Goal: Transaction & Acquisition: Purchase product/service

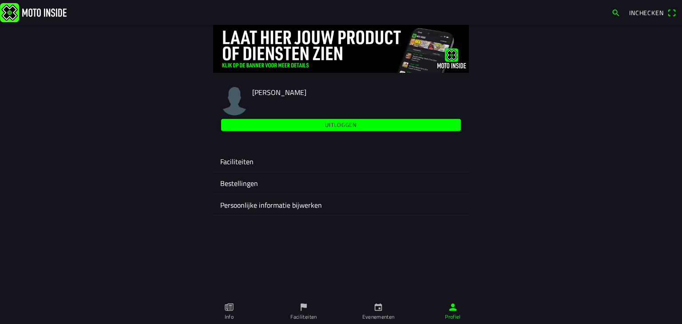
click at [380, 308] on link "Evenementen" at bounding box center [378, 311] width 75 height 25
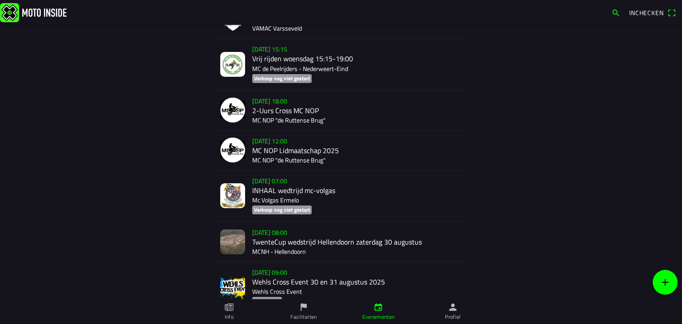
scroll to position [266, 0]
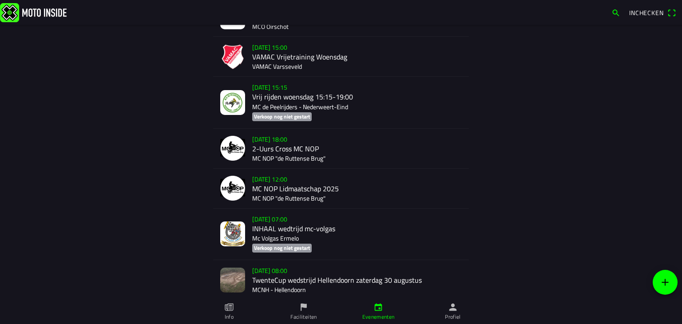
click at [275, 50] on div "[DATE] 15:00 VAMAC Vrijetraining Woensdag VAMAC Varsseveld" at bounding box center [357, 57] width 210 height 40
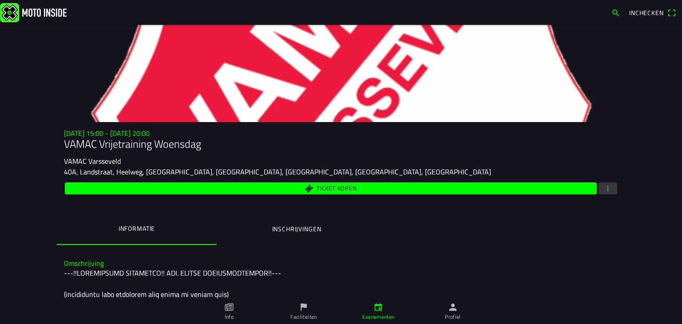
click at [382, 189] on span "Ticket kopen" at bounding box center [331, 189] width 522 height 12
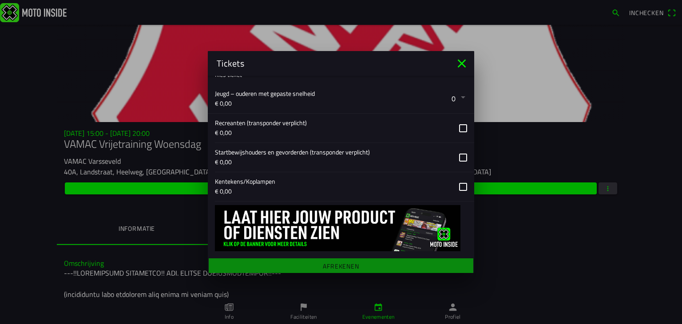
scroll to position [219, 0]
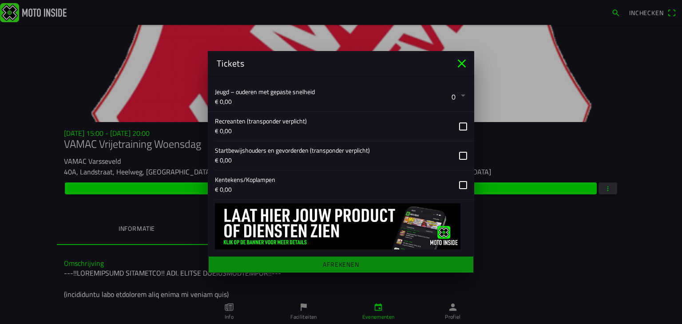
click at [454, 127] on button "button" at bounding box center [344, 126] width 259 height 29
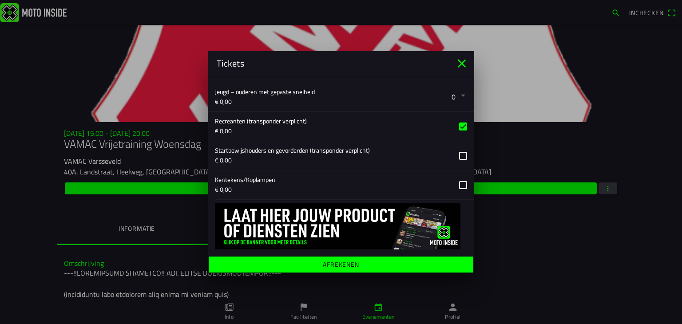
click at [315, 267] on span "Afrekenen" at bounding box center [340, 265] width 251 height 16
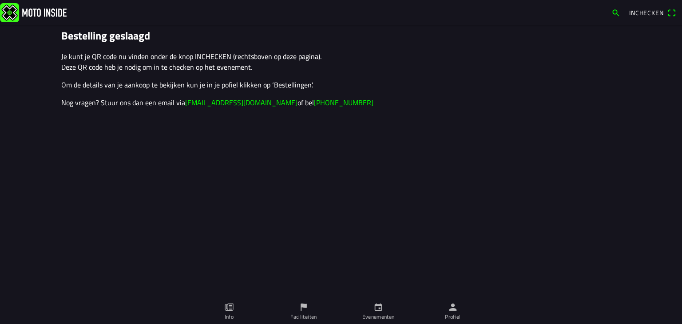
click at [378, 308] on ion-label "Evenementen" at bounding box center [378, 317] width 32 height 8
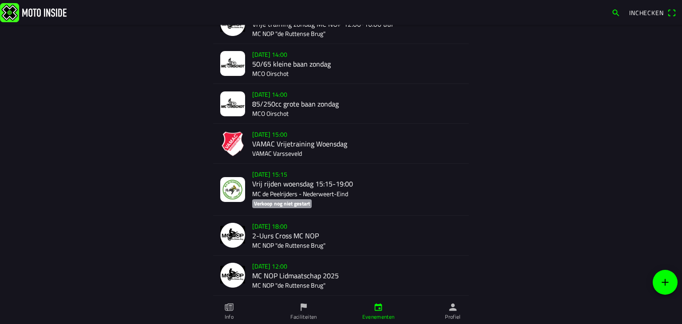
scroll to position [110, 0]
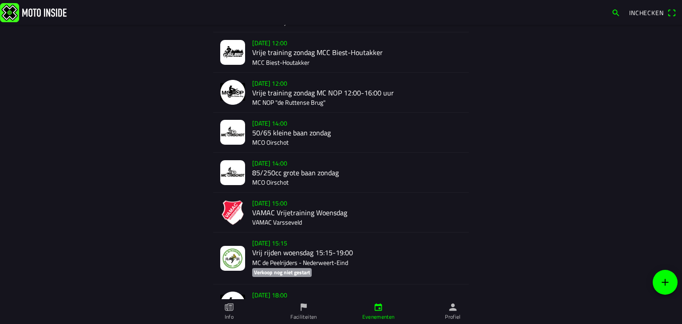
click at [273, 211] on div "[DATE] 15:00 VAMAC Vrijetraining Woensdag VAMAC Varsseveld" at bounding box center [357, 213] width 210 height 40
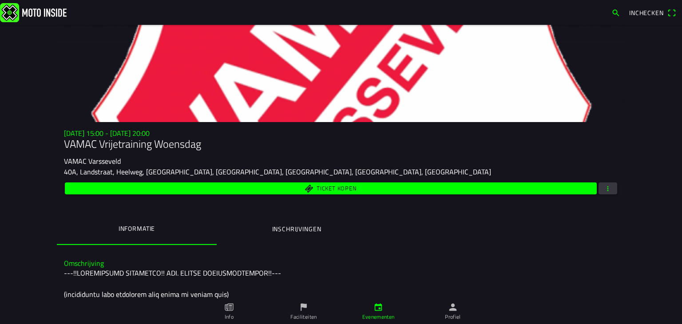
click at [308, 224] on ion-label "Inschrijvingen" at bounding box center [296, 229] width 49 height 10
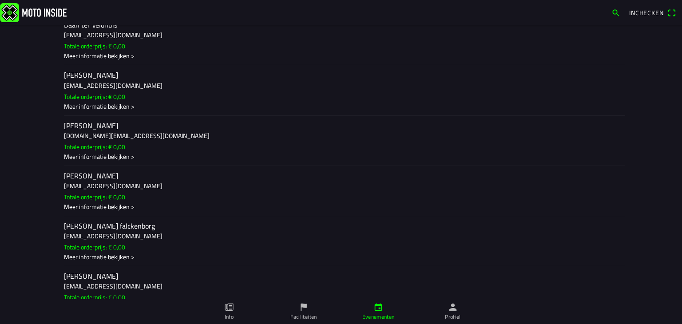
scroll to position [355, 0]
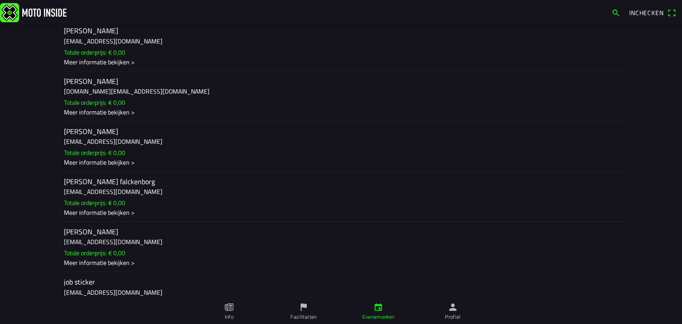
click at [0, 0] on slot "Totale orderprijs: € 0,00" at bounding box center [0, 0] width 0 height 0
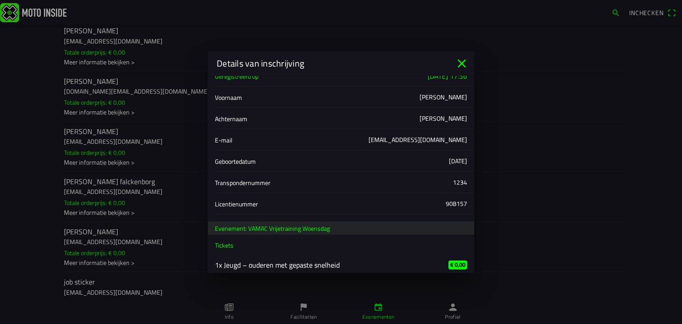
scroll to position [20, 0]
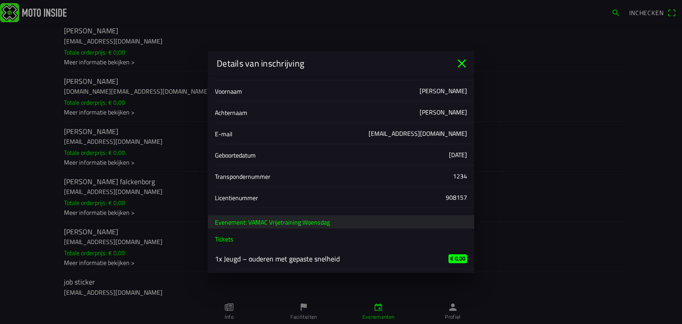
click at [460, 62] on icon "close" at bounding box center [462, 63] width 14 height 14
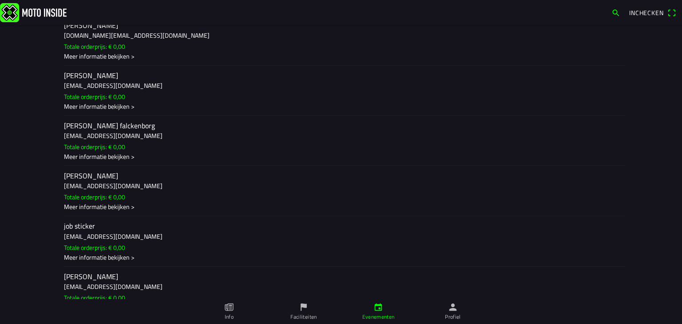
scroll to position [271, 0]
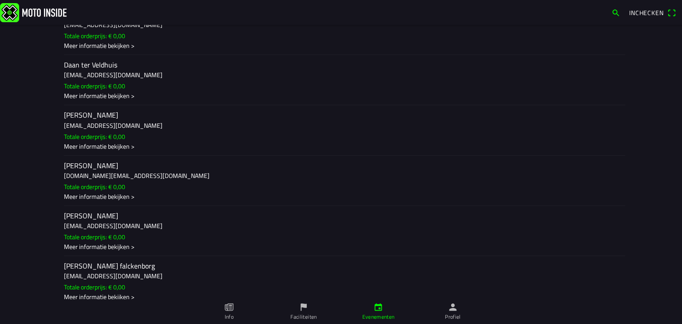
click at [303, 308] on icon "flag" at bounding box center [304, 308] width 10 height 10
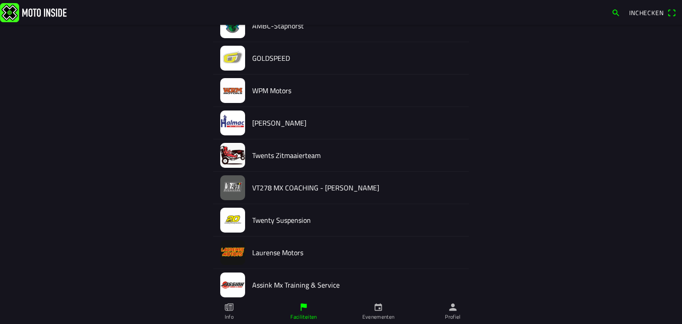
scroll to position [1074, 0]
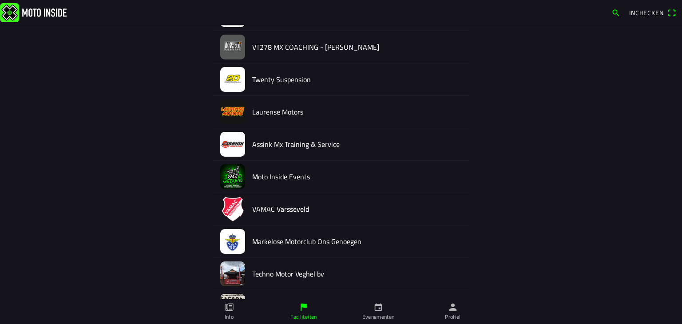
click at [279, 205] on h2 "VAMAC Varsseveld" at bounding box center [357, 209] width 210 height 8
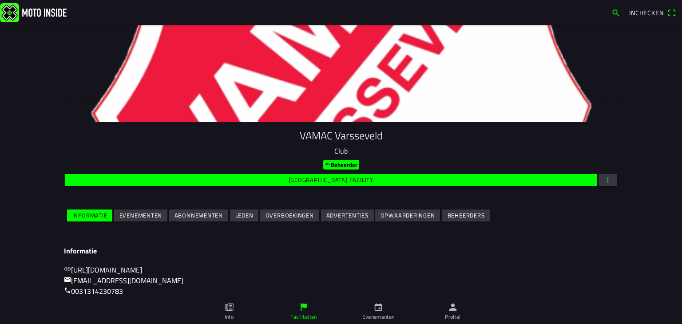
click at [0, 0] on slot "Evenementen" at bounding box center [0, 0] width 0 height 0
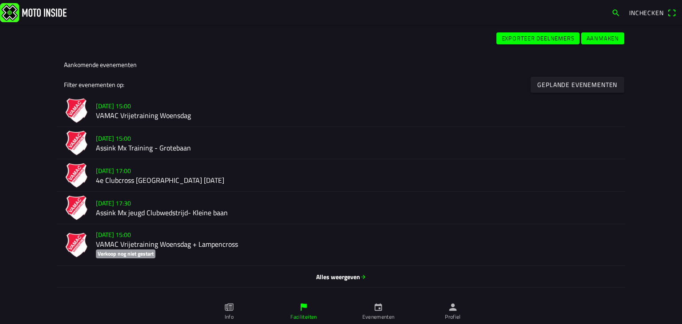
scroll to position [222, 0]
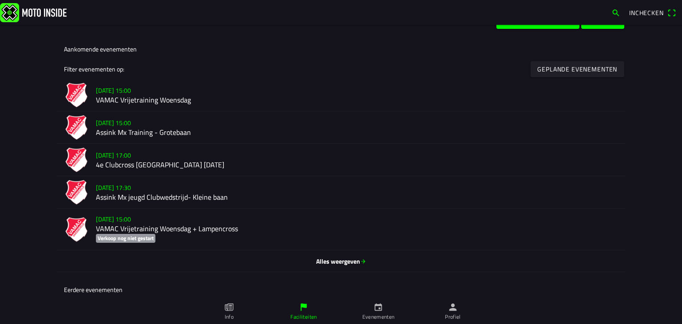
click at [354, 261] on span "Alles weergeven" at bounding box center [341, 261] width 554 height 9
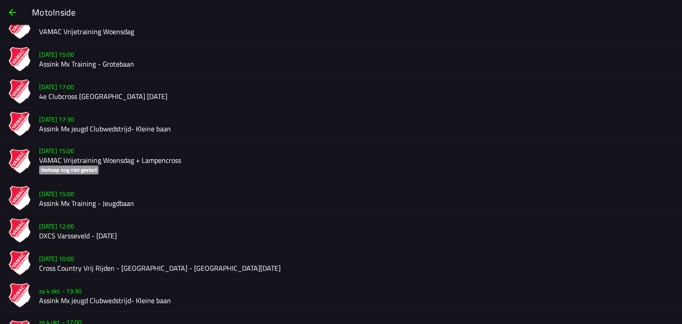
scroll to position [44, 0]
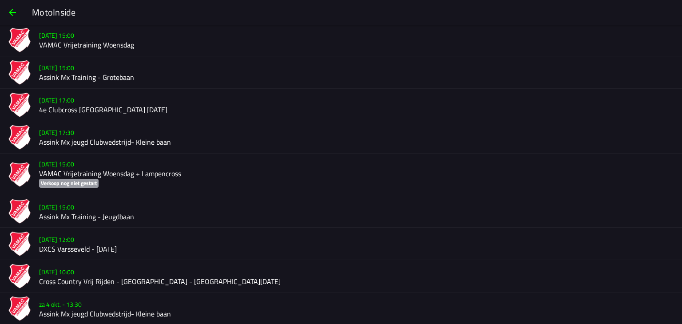
click at [104, 78] on h2 "Assink Mx Training - Grotebaan" at bounding box center [357, 77] width 636 height 8
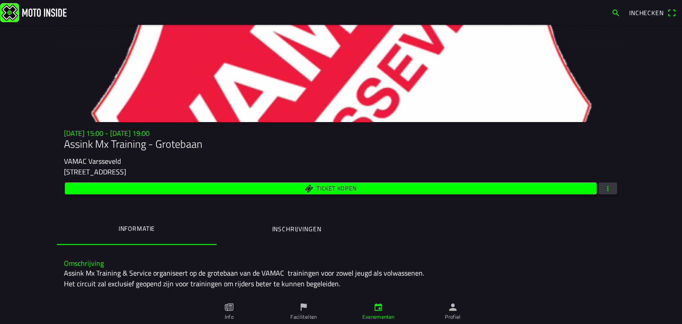
click at [301, 234] on button "Inschrijvingen" at bounding box center [297, 229] width 160 height 30
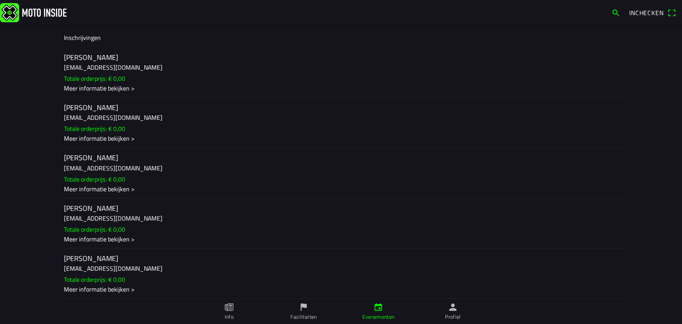
scroll to position [133, 0]
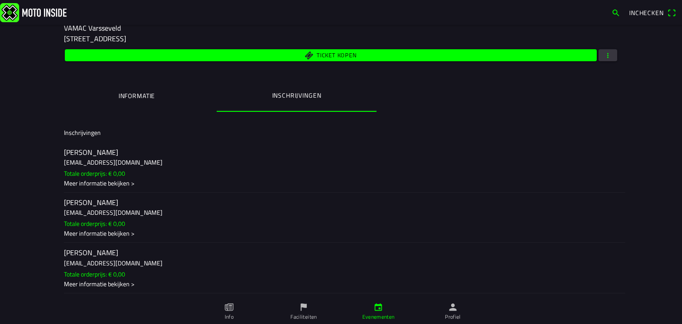
click at [382, 308] on ion-label "Evenementen" at bounding box center [378, 317] width 32 height 8
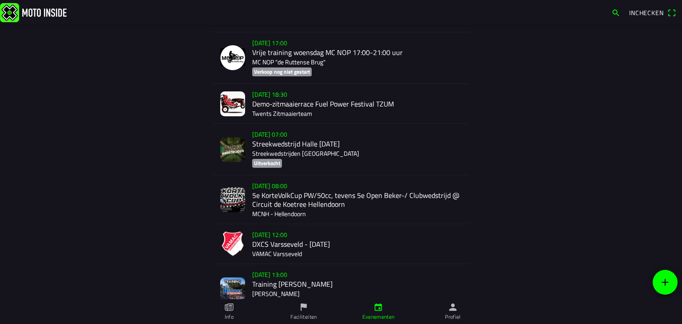
scroll to position [2826, 0]
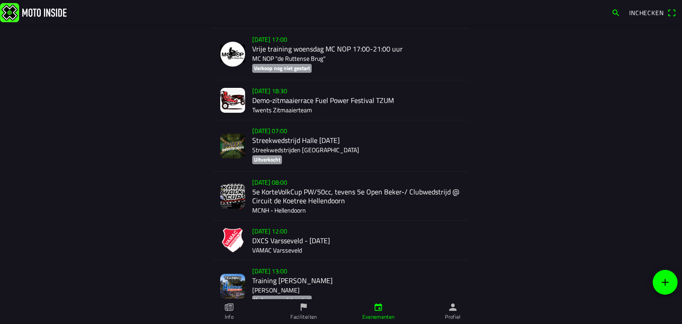
click at [284, 252] on div "[DATE] 12:00 DXCS Varsseveld - [DATE] VAMAC Varsseveld" at bounding box center [357, 241] width 210 height 40
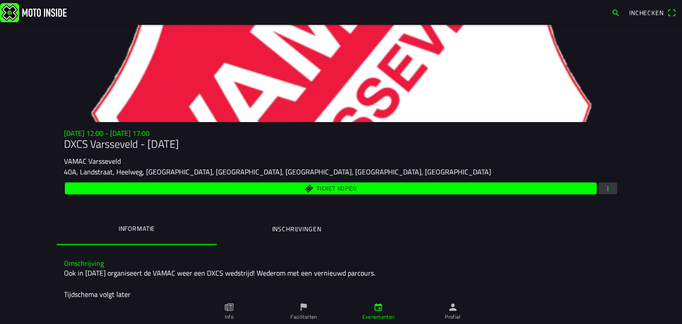
click at [275, 227] on ion-label "Inschrijvingen" at bounding box center [296, 229] width 49 height 10
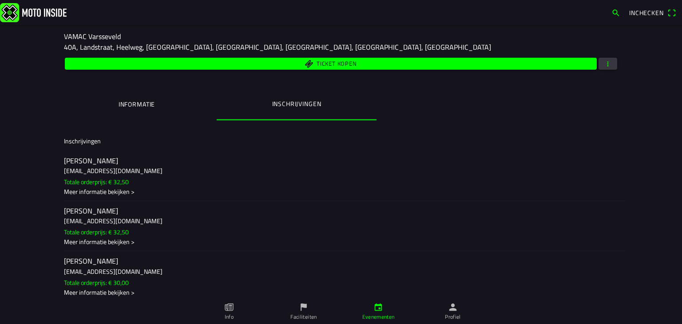
scroll to position [133, 0]
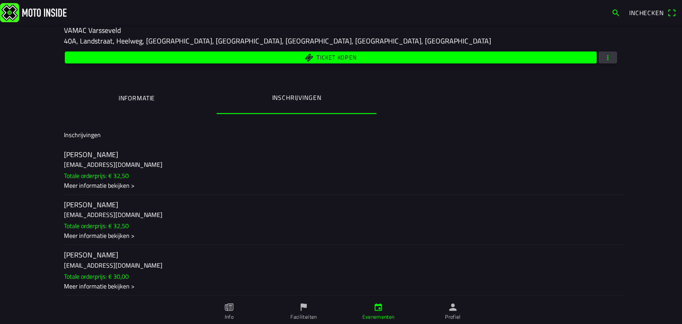
click at [89, 217] on h3 "[EMAIL_ADDRESS][DOMAIN_NAME]" at bounding box center [341, 215] width 554 height 9
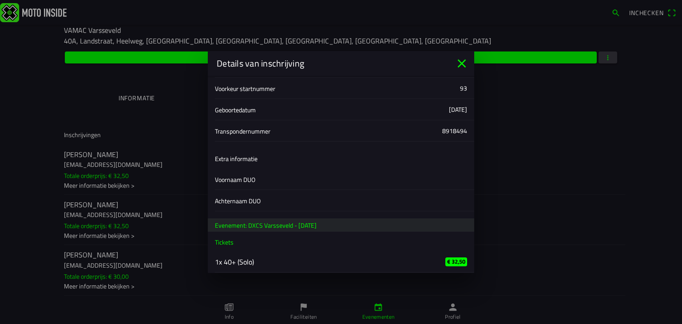
scroll to position [90, 0]
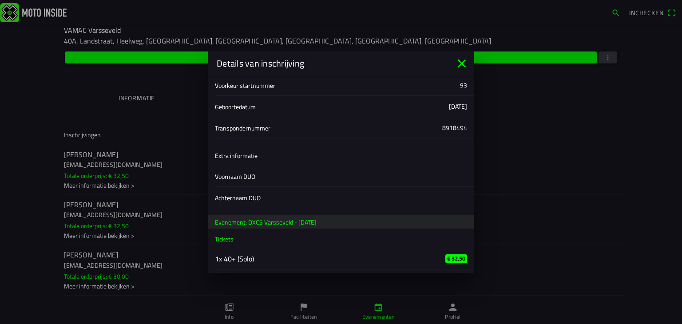
click at [462, 62] on icon "close" at bounding box center [462, 63] width 14 height 14
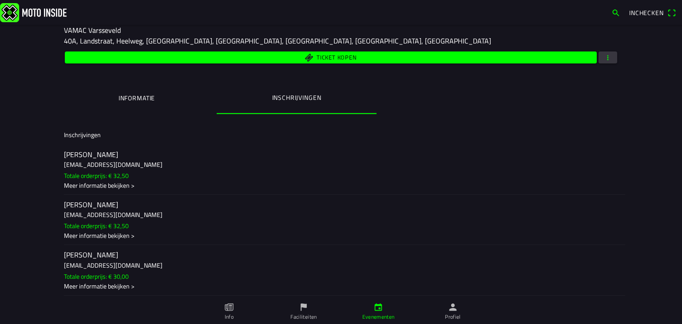
click at [0, 0] on slot "Totale orderprijs: € 32,50" at bounding box center [0, 0] width 0 height 0
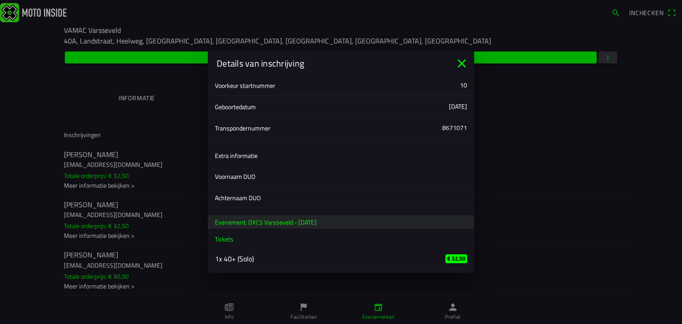
click at [461, 61] on icon "close" at bounding box center [462, 63] width 14 height 14
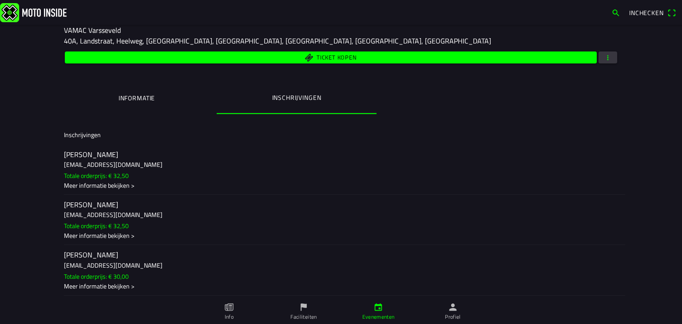
click at [378, 54] on span "Ticket kopen" at bounding box center [331, 58] width 522 height 12
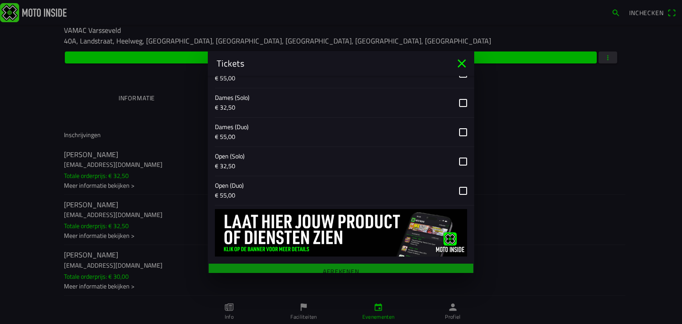
scroll to position [509, 0]
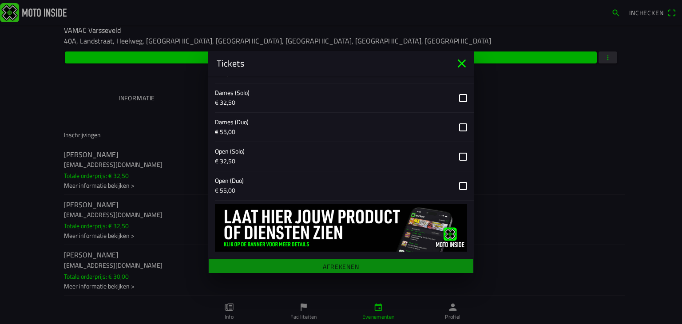
click at [458, 61] on icon "close" at bounding box center [462, 64] width 8 height 8
